Goal: Information Seeking & Learning: Learn about a topic

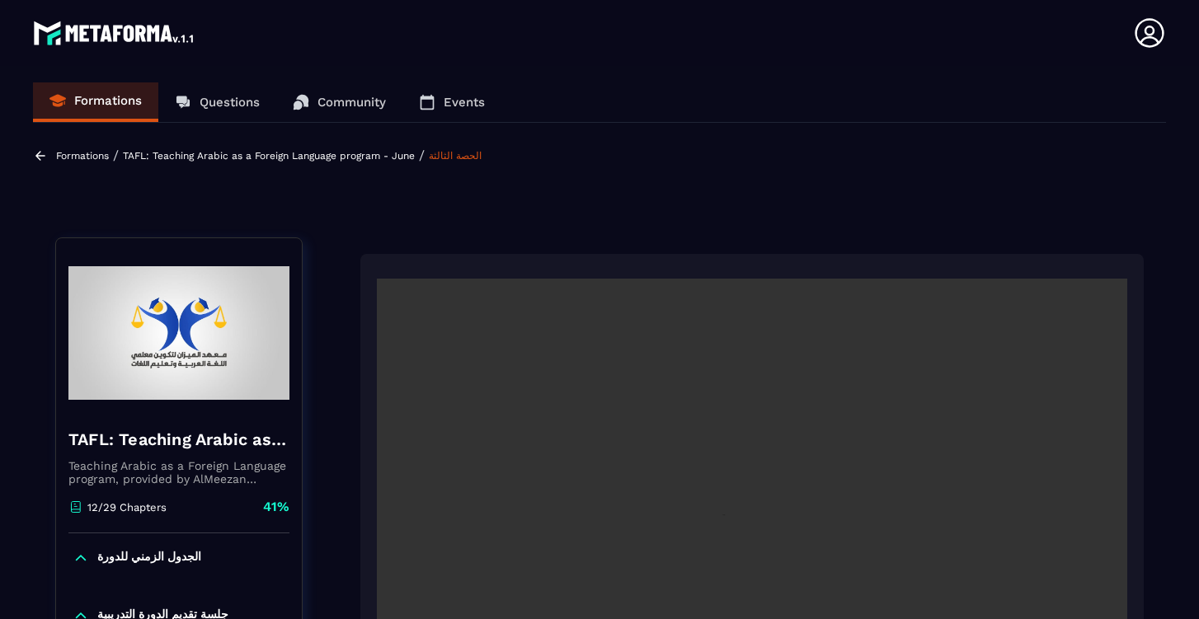
scroll to position [171, 0]
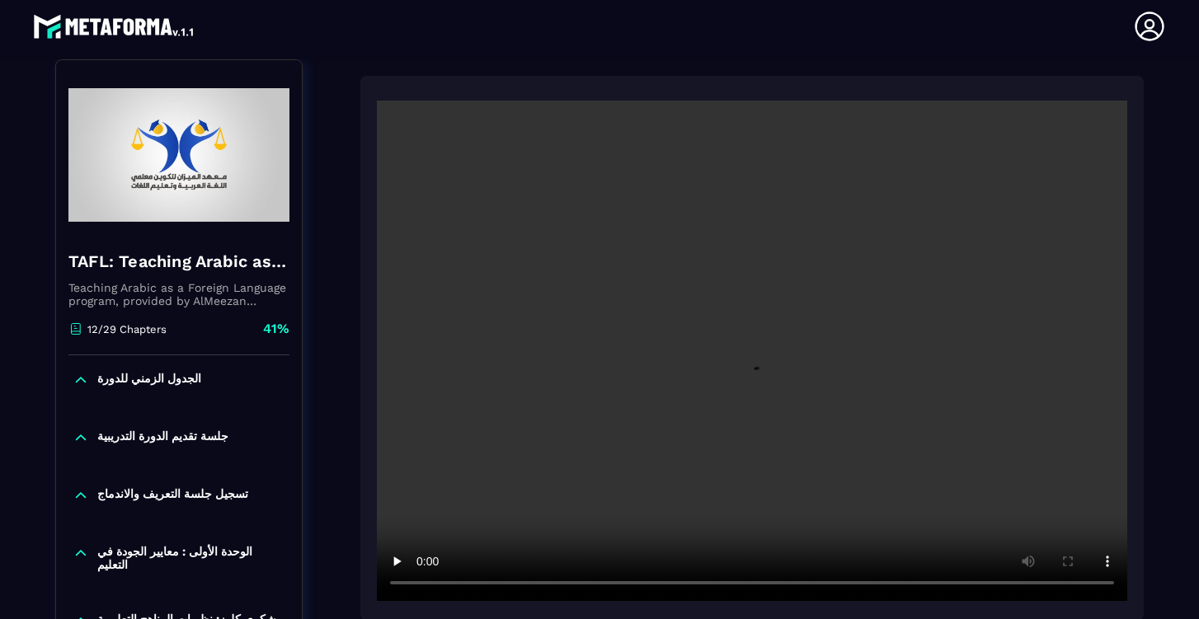
click at [422, 584] on video at bounding box center [752, 351] width 750 height 500
click at [422, 586] on video at bounding box center [752, 351] width 750 height 500
click at [424, 586] on video at bounding box center [752, 351] width 750 height 500
click at [967, 585] on video at bounding box center [752, 351] width 750 height 500
click at [963, 585] on video at bounding box center [752, 351] width 750 height 500
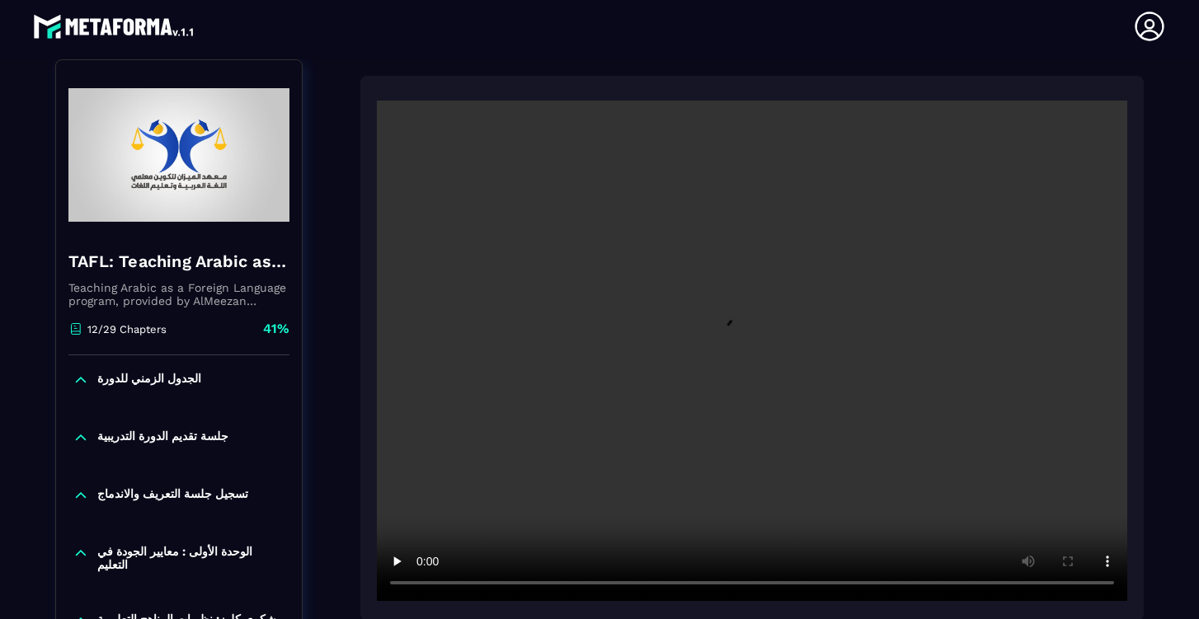
click at [970, 584] on video at bounding box center [752, 351] width 750 height 500
click at [975, 586] on video at bounding box center [752, 351] width 750 height 500
click at [973, 586] on video at bounding box center [752, 351] width 750 height 500
click at [425, 586] on video at bounding box center [752, 351] width 750 height 500
click at [419, 568] on video at bounding box center [752, 351] width 750 height 500
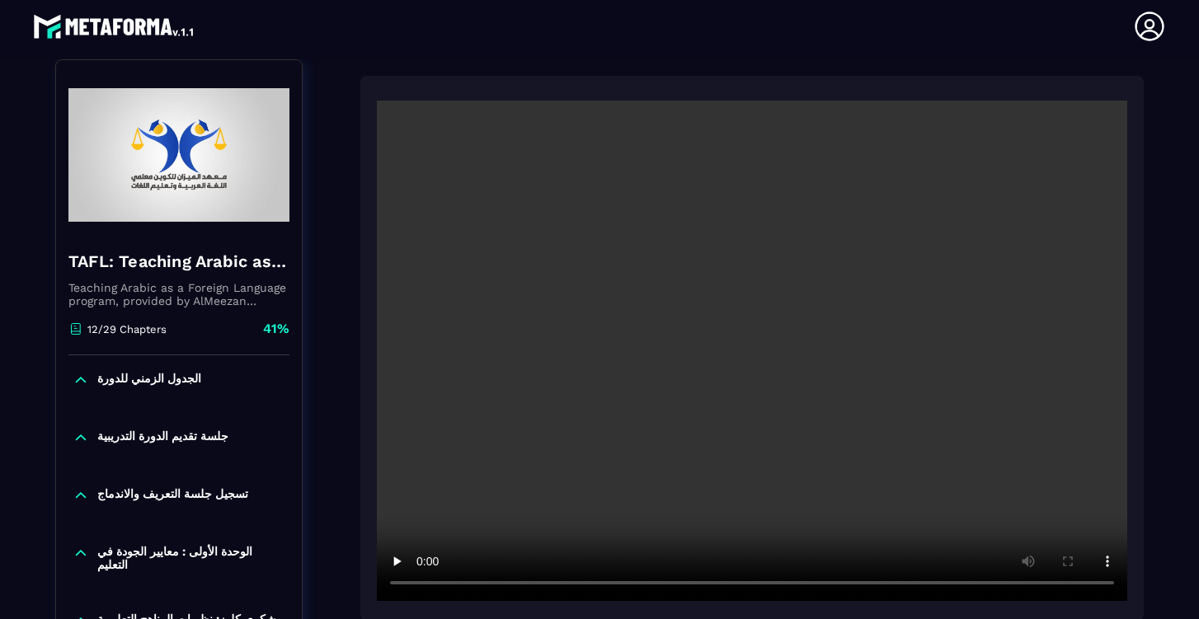
click at [976, 587] on video at bounding box center [752, 351] width 750 height 500
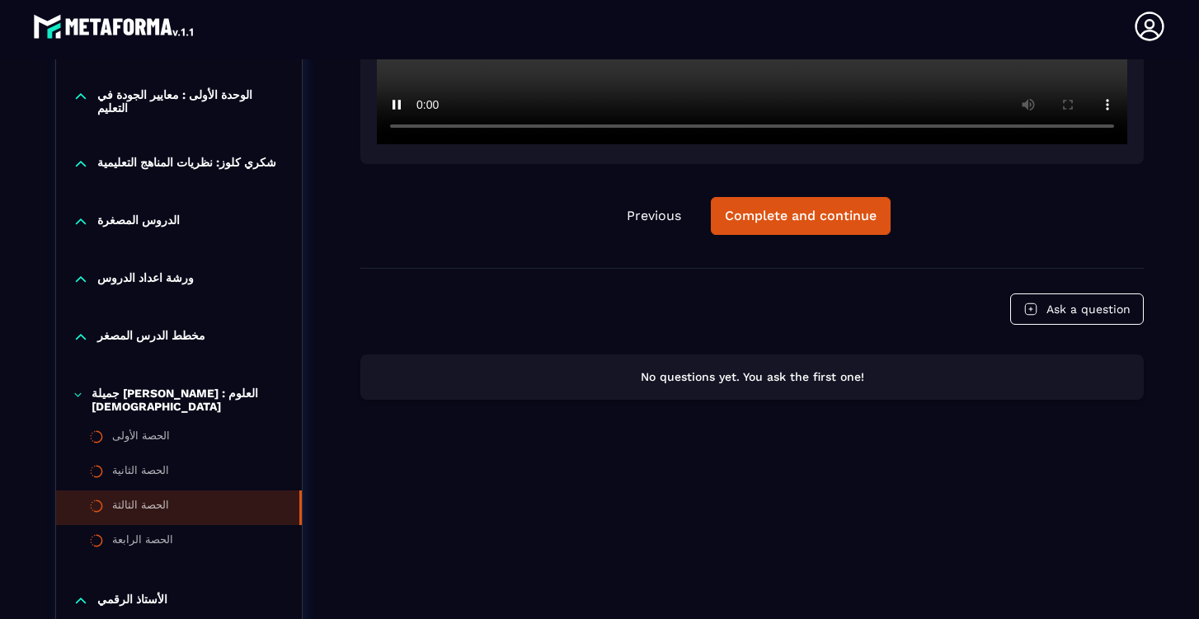
scroll to position [665, 0]
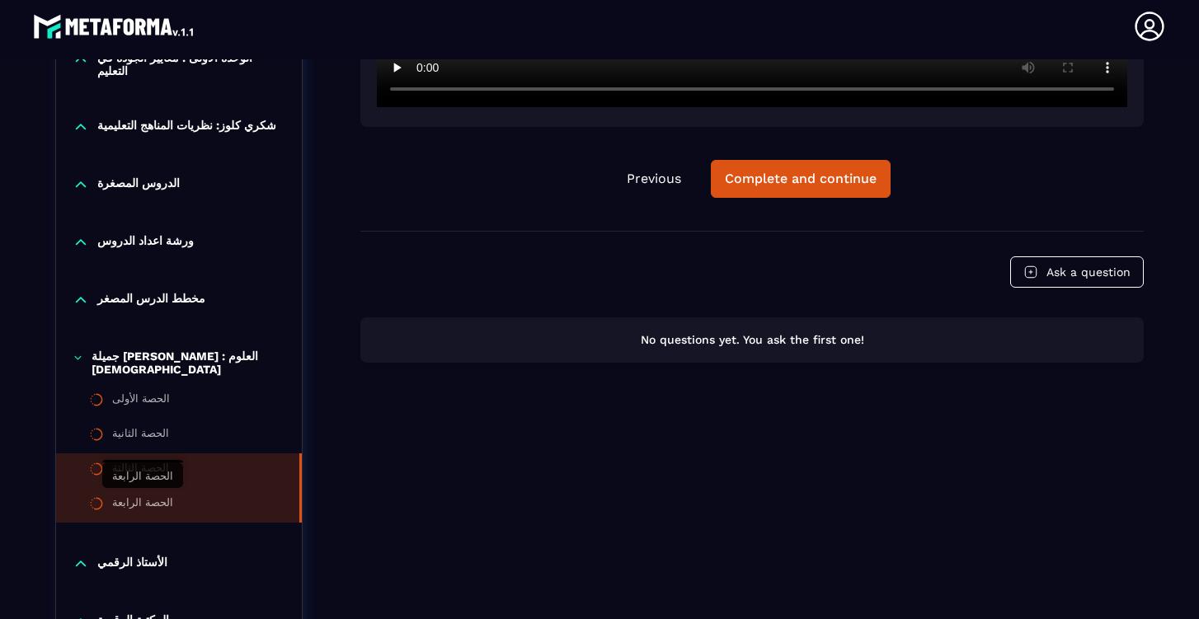
click at [135, 506] on div "الحصة الرابعة" at bounding box center [142, 505] width 61 height 18
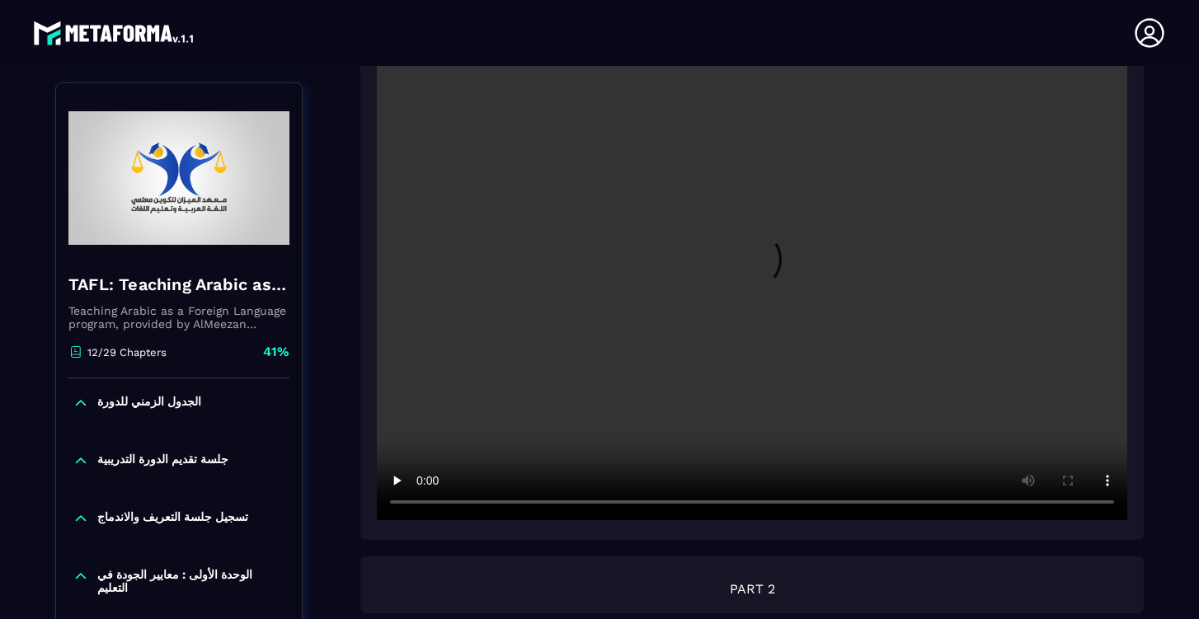
scroll to position [7, 0]
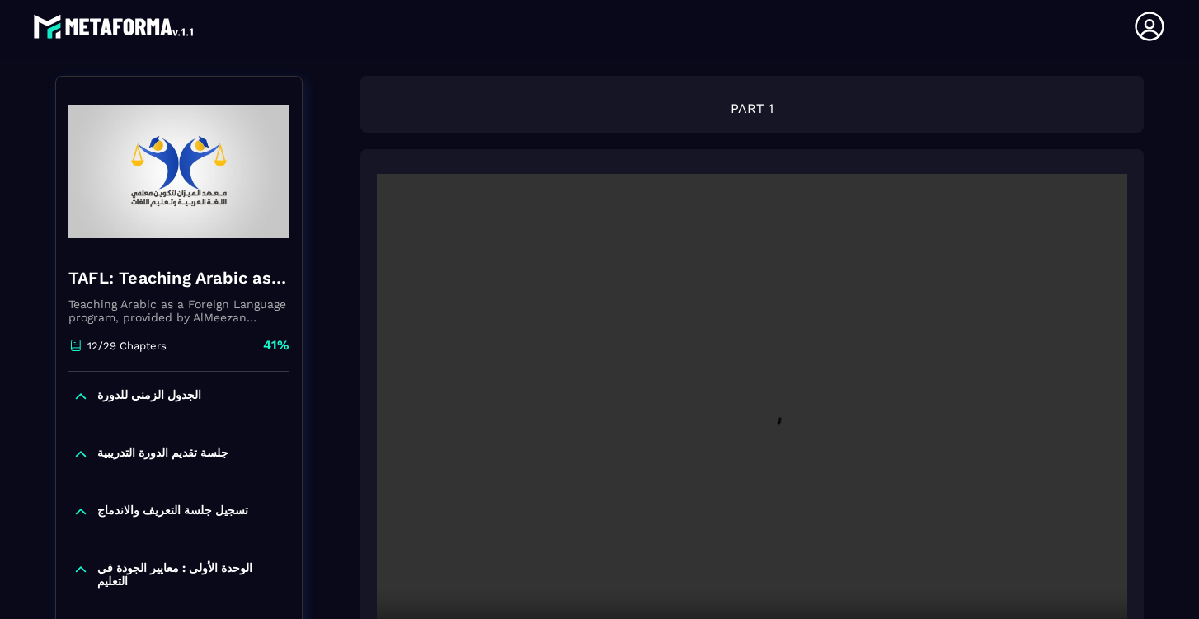
click at [755, 429] on video at bounding box center [752, 424] width 750 height 500
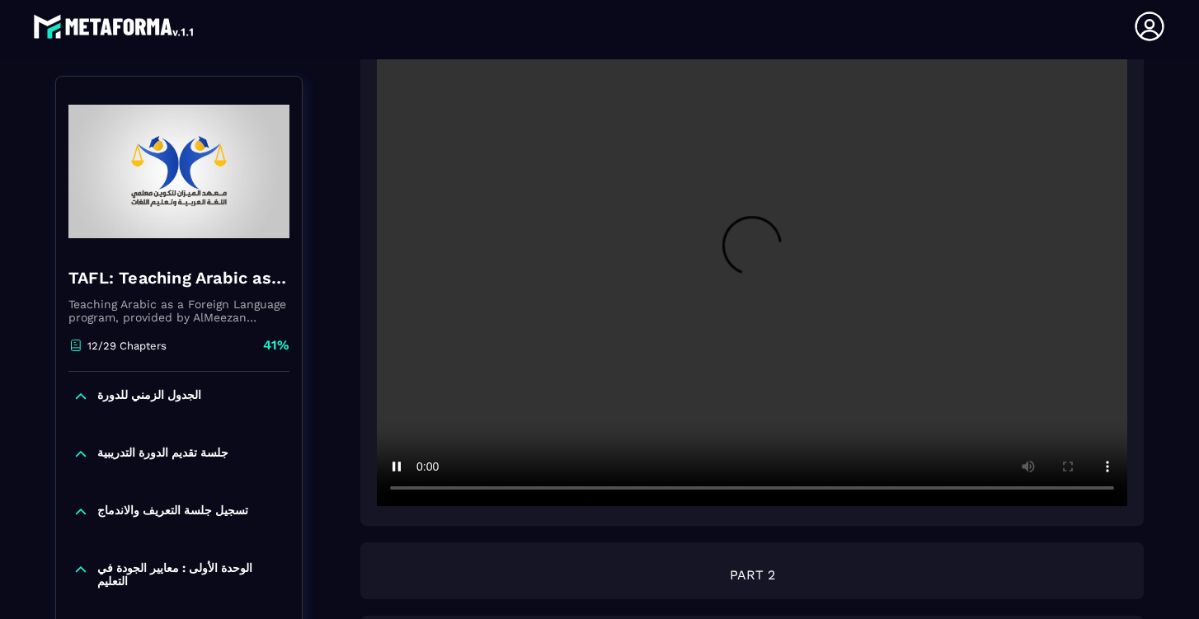
scroll to position [340, 0]
click at [423, 489] on video at bounding box center [752, 255] width 750 height 500
click at [423, 492] on video at bounding box center [752, 255] width 750 height 500
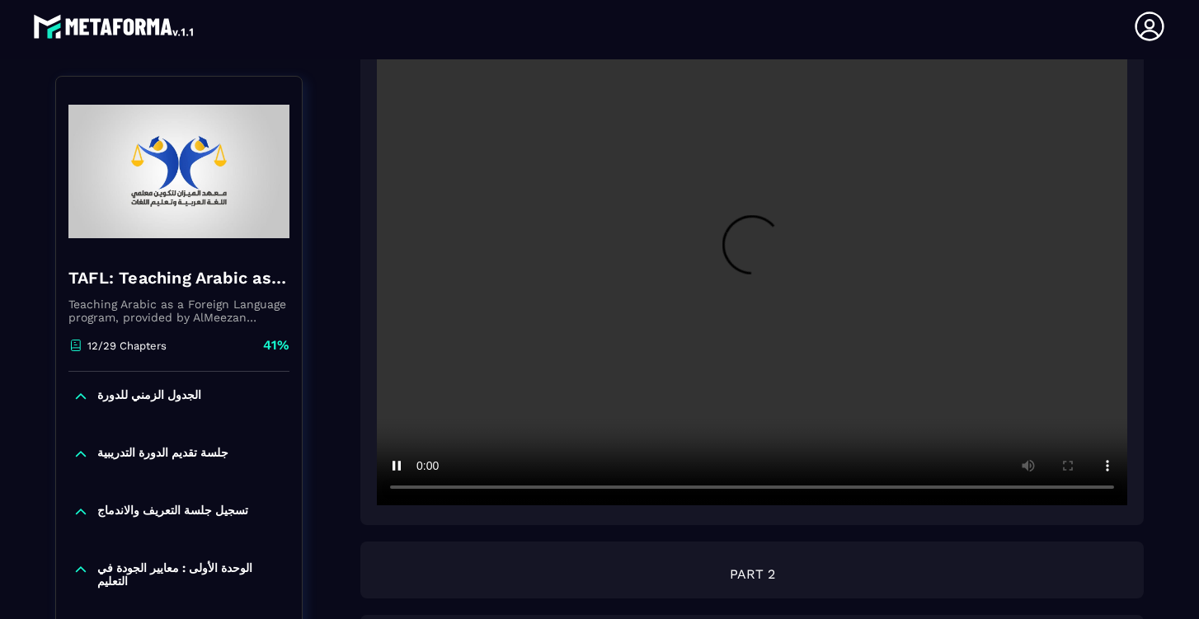
click at [423, 492] on video at bounding box center [752, 255] width 750 height 500
click at [651, 489] on video at bounding box center [752, 255] width 750 height 500
click at [422, 491] on video at bounding box center [752, 255] width 750 height 500
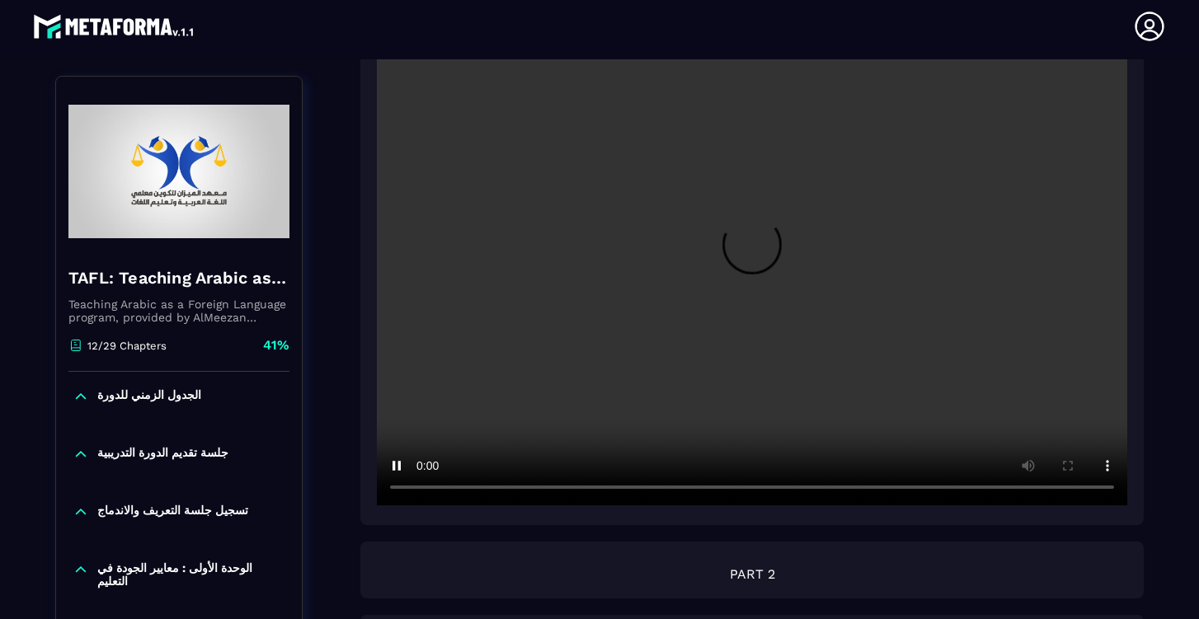
click at [422, 491] on video at bounding box center [752, 255] width 750 height 500
click at [422, 486] on video at bounding box center [752, 255] width 750 height 500
click at [738, 491] on video at bounding box center [752, 255] width 750 height 500
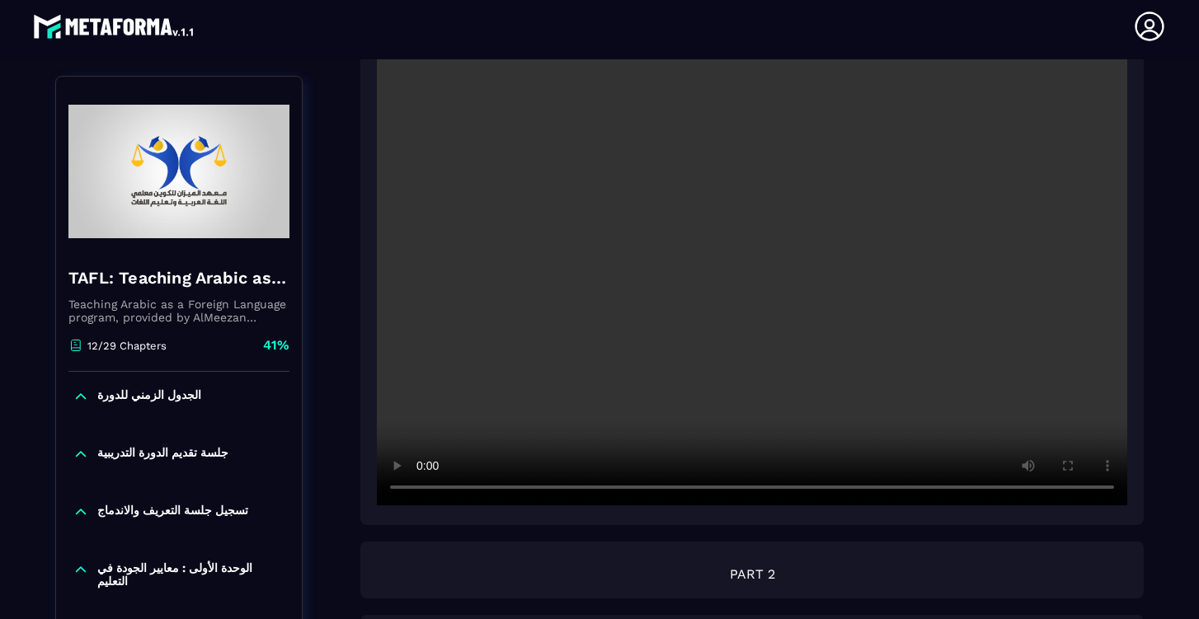
click at [423, 491] on video at bounding box center [752, 255] width 750 height 500
click at [778, 491] on video at bounding box center [752, 255] width 750 height 500
click at [772, 490] on video at bounding box center [752, 255] width 750 height 500
click at [773, 491] on video at bounding box center [752, 255] width 750 height 500
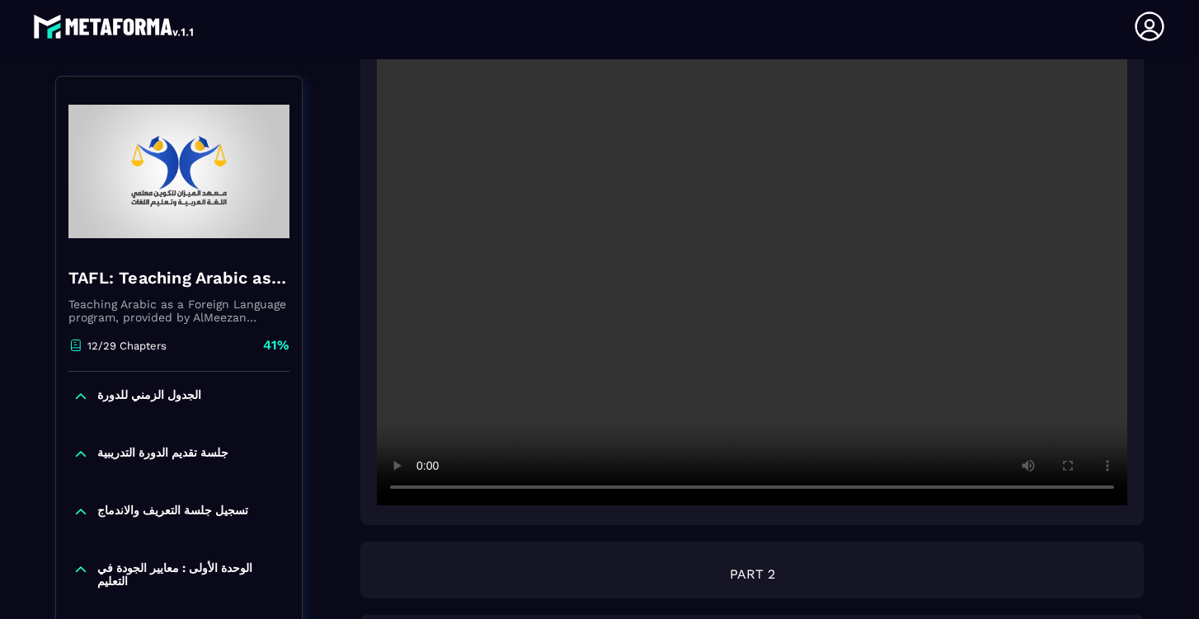
click at [778, 490] on video at bounding box center [752, 255] width 750 height 500
click at [780, 490] on video at bounding box center [752, 255] width 750 height 500
click at [421, 490] on video at bounding box center [752, 255] width 750 height 500
click at [425, 486] on video at bounding box center [752, 255] width 750 height 500
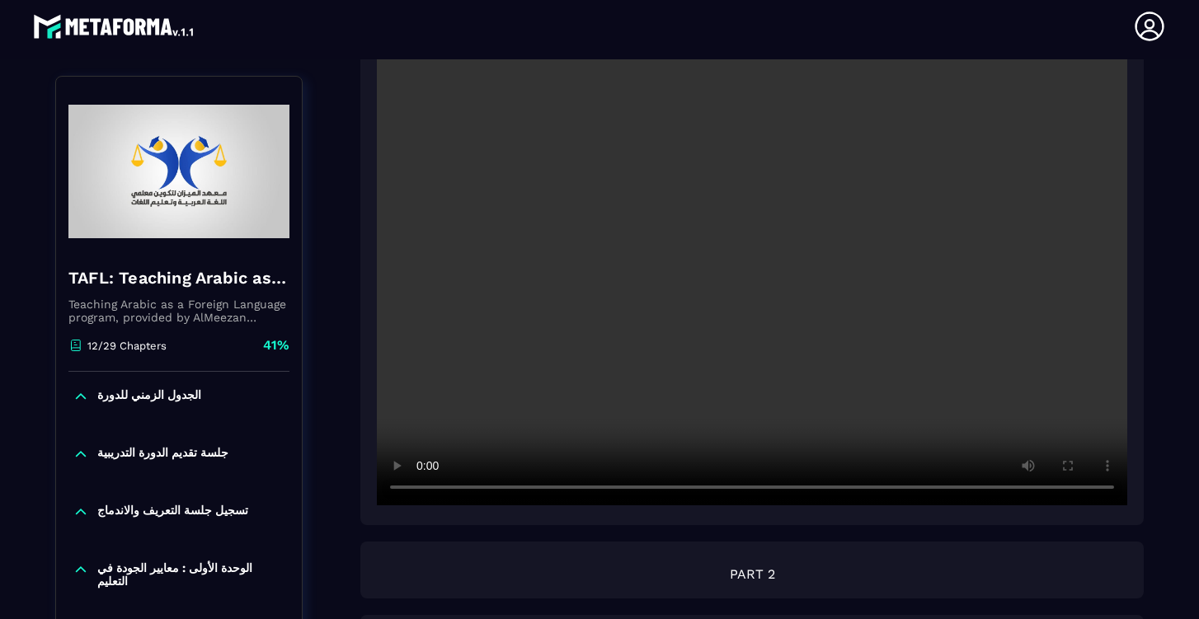
click at [420, 489] on video at bounding box center [752, 255] width 750 height 500
click at [970, 490] on video at bounding box center [752, 255] width 750 height 500
click at [422, 494] on video at bounding box center [752, 255] width 750 height 500
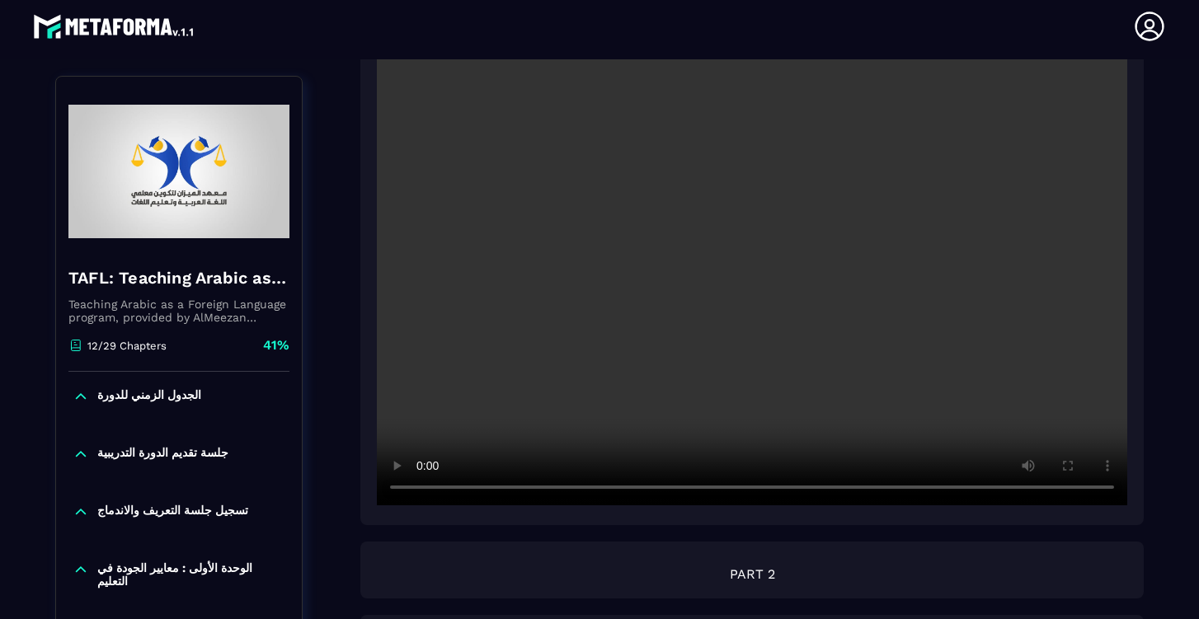
click at [421, 491] on video at bounding box center [752, 255] width 750 height 500
click at [974, 488] on video at bounding box center [752, 255] width 750 height 500
click at [980, 490] on video at bounding box center [752, 255] width 750 height 500
click at [974, 492] on video at bounding box center [752, 255] width 750 height 500
click at [976, 491] on video at bounding box center [752, 255] width 750 height 500
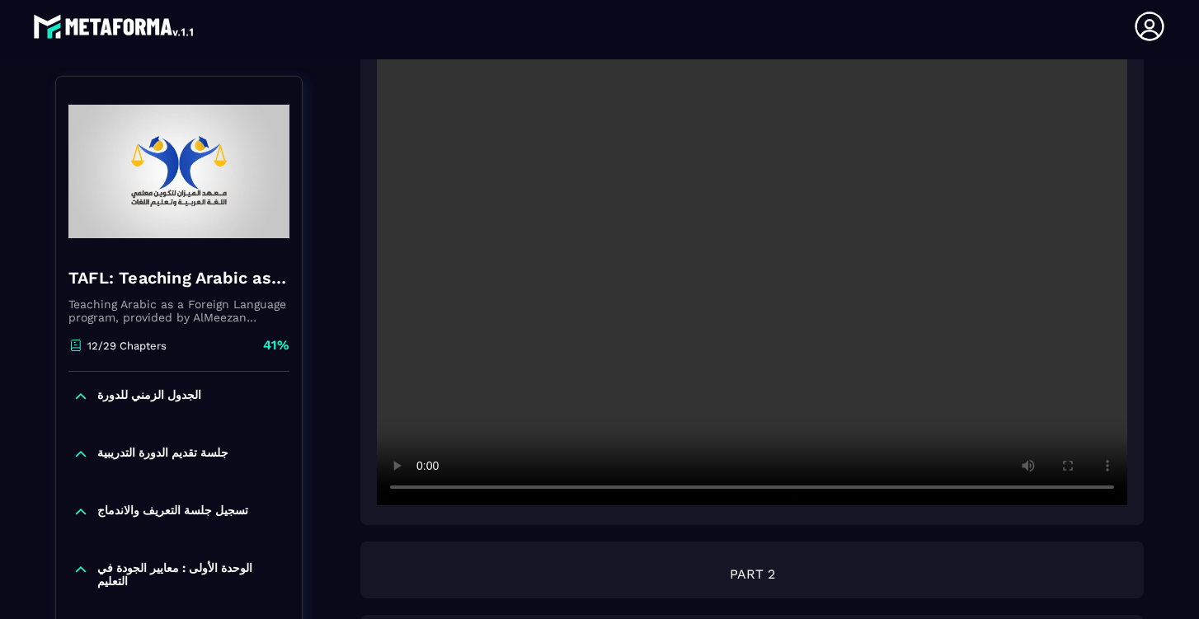
click at [983, 490] on video at bounding box center [752, 255] width 750 height 500
click at [994, 489] on video at bounding box center [752, 255] width 750 height 500
click at [1002, 491] on video at bounding box center [752, 255] width 750 height 500
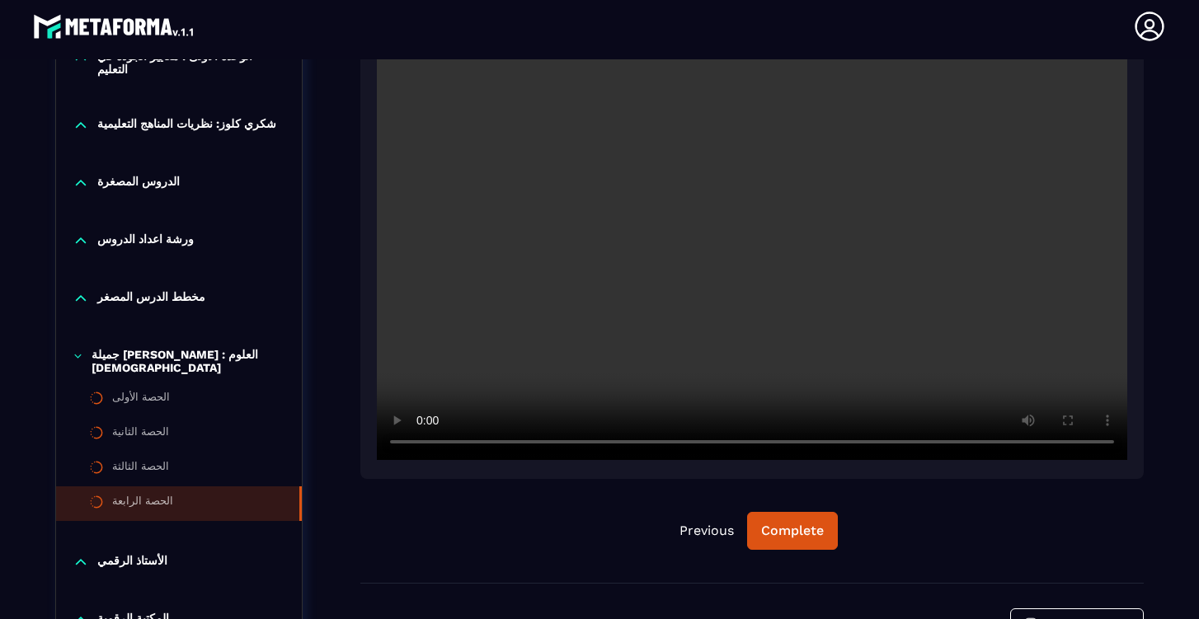
scroll to position [1022, 0]
click at [749, 214] on video at bounding box center [752, 208] width 750 height 500
click at [586, 444] on video at bounding box center [752, 208] width 750 height 500
click at [580, 442] on video at bounding box center [752, 208] width 750 height 500
click at [570, 442] on video at bounding box center [752, 208] width 750 height 500
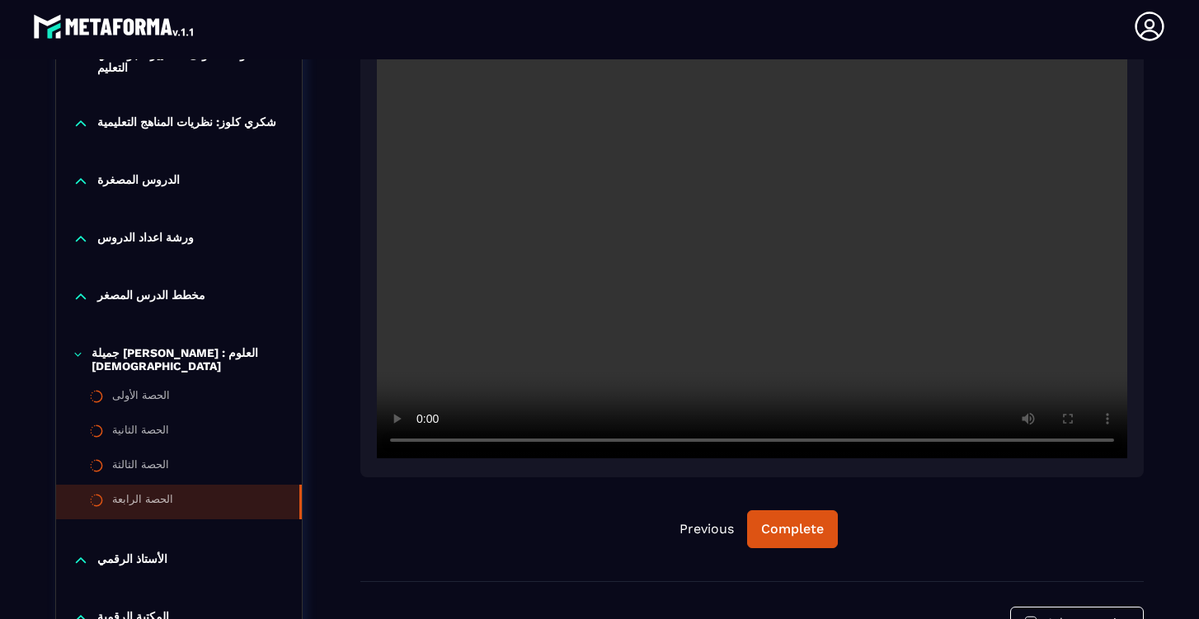
click at [573, 444] on video at bounding box center [752, 208] width 750 height 500
click at [569, 443] on video at bounding box center [752, 208] width 750 height 500
click at [570, 442] on video at bounding box center [752, 208] width 750 height 500
click at [572, 442] on video at bounding box center [752, 208] width 750 height 500
click at [417, 438] on video at bounding box center [752, 208] width 750 height 500
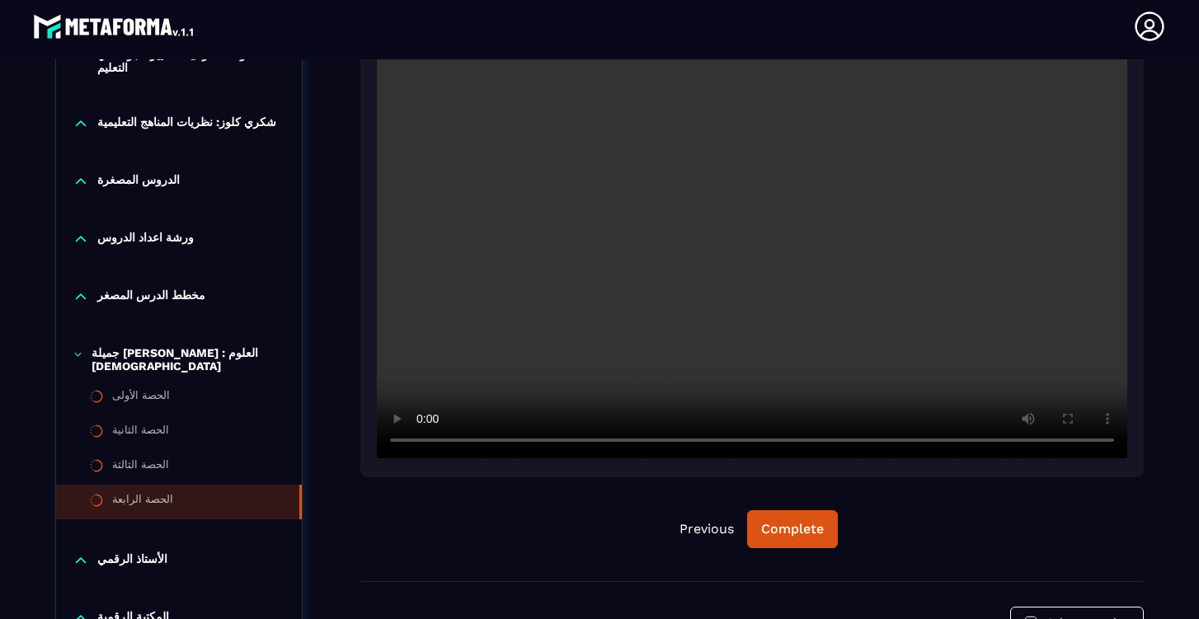
click at [426, 444] on video at bounding box center [752, 208] width 750 height 500
